Goal: Task Accomplishment & Management: Use online tool/utility

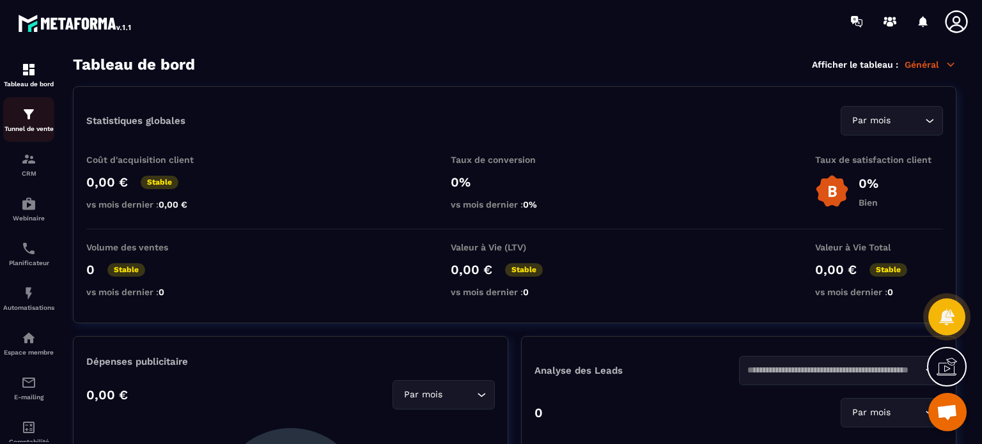
click at [26, 117] on img at bounding box center [28, 114] width 15 height 15
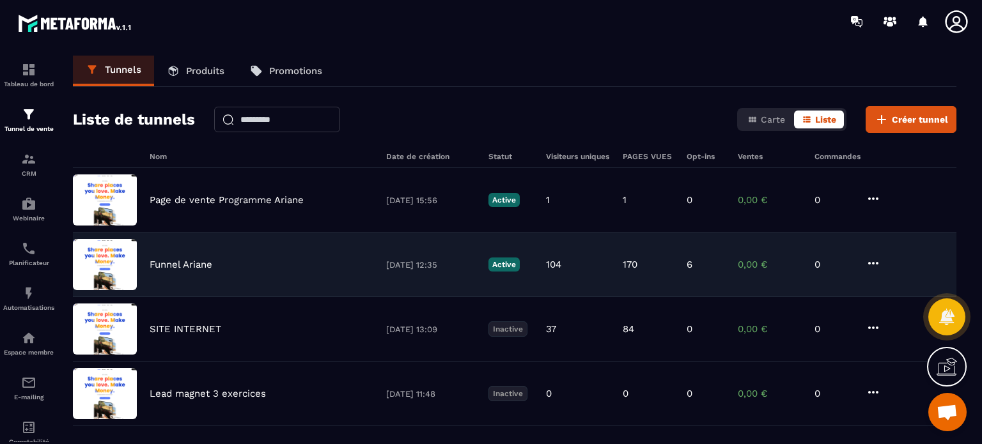
click at [199, 267] on p "Funnel Ariane" at bounding box center [181, 265] width 63 height 12
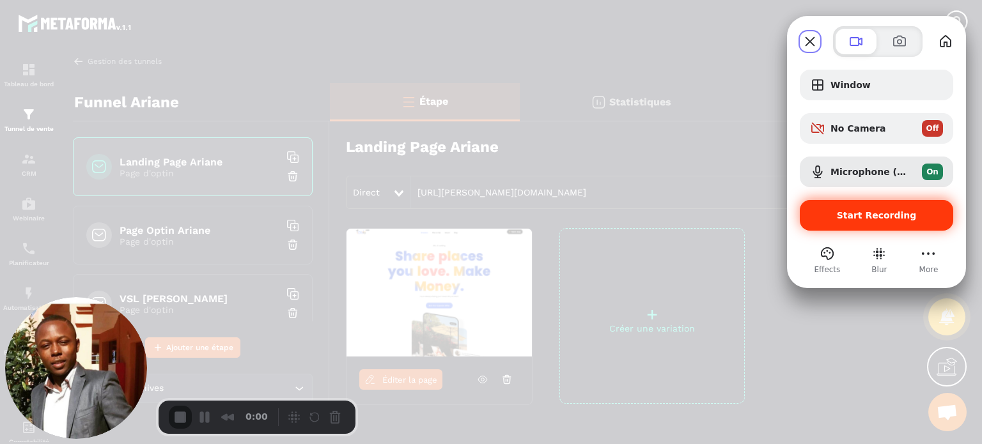
click at [861, 212] on span "Start Recording" at bounding box center [877, 215] width 80 height 10
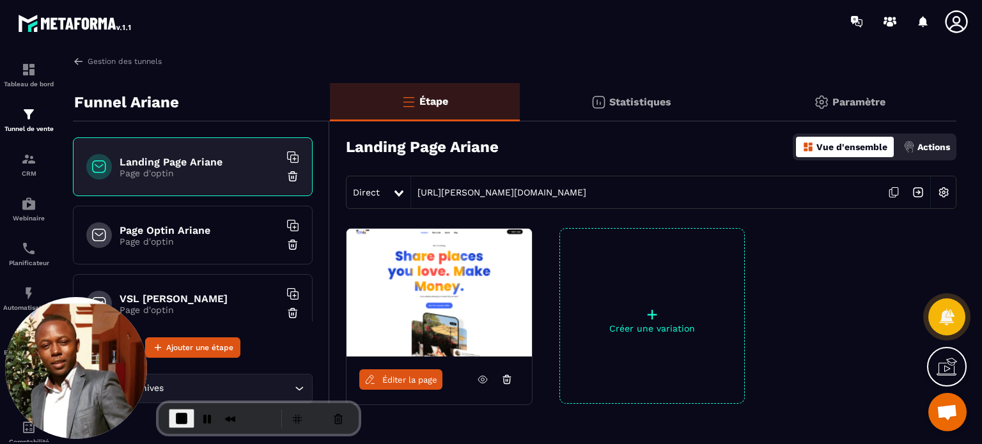
click at [389, 375] on span "Éditer la page" at bounding box center [409, 380] width 55 height 10
